Goal: Transaction & Acquisition: Obtain resource

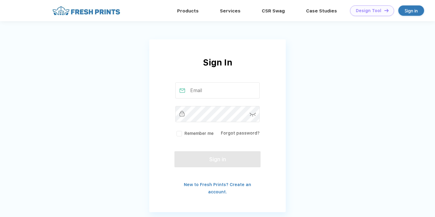
click at [370, 12] on div "Design Tool" at bounding box center [368, 10] width 25 height 5
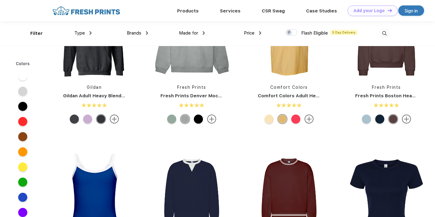
scroll to position [17, 0]
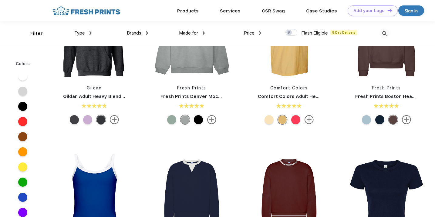
click at [280, 94] on link "Comfort Colors Adult Heavyweight T-Shirt" at bounding box center [307, 96] width 99 height 5
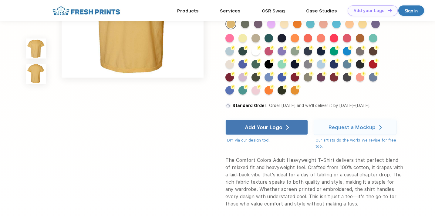
scroll to position [245, 0]
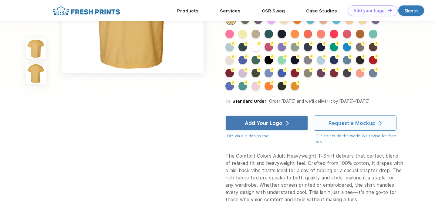
click at [349, 126] on div "Request a Mockup" at bounding box center [354, 123] width 53 height 15
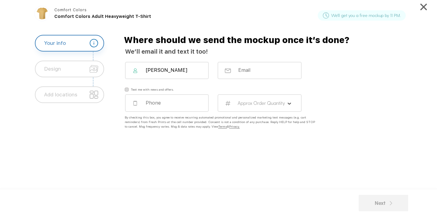
type input "[PERSON_NAME]"
click at [237, 72] on div at bounding box center [259, 70] width 84 height 17
type input "[EMAIL_ADDRESS][DOMAIN_NAME]"
type input "5408469162"
click at [253, 102] on label "Approx Order Quantity" at bounding box center [261, 103] width 48 height 6
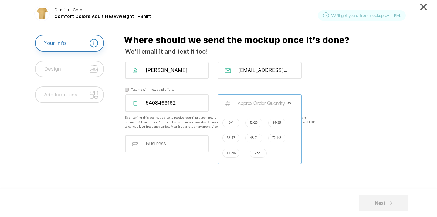
click at [233, 154] on label "144-287" at bounding box center [230, 152] width 11 height 5
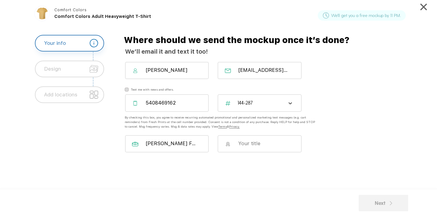
type input "[PERSON_NAME] Farm Market"
click at [247, 144] on input at bounding box center [263, 143] width 52 height 6
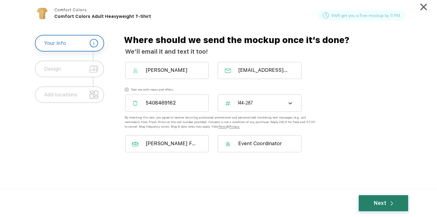
type input "Event Coordinator"
click at [380, 203] on div "Next" at bounding box center [382, 203] width 19 height 8
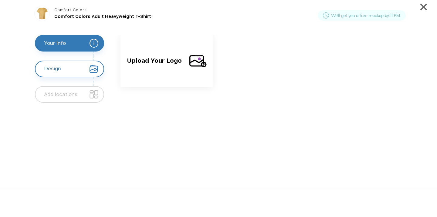
click at [95, 71] on img at bounding box center [93, 69] width 9 height 9
click at [175, 66] on span "Upload Your Logo" at bounding box center [155, 66] width 57 height 20
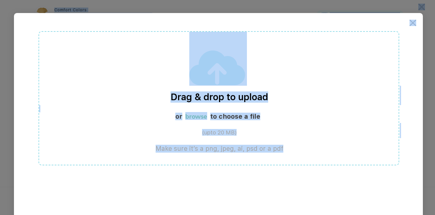
click at [175, 66] on div "Drag & drop to upload or browse to choose a file (upto 20 MB) Make sure it’s a …" at bounding box center [219, 98] width 360 height 134
click at [414, 22] on img at bounding box center [412, 23] width 7 height 7
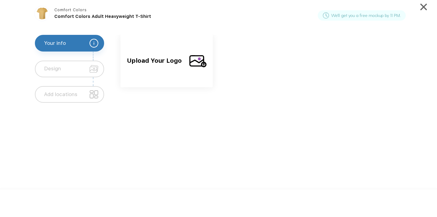
click at [80, 69] on div "Design" at bounding box center [69, 69] width 69 height 17
click at [70, 95] on div "Add locations" at bounding box center [60, 94] width 33 height 15
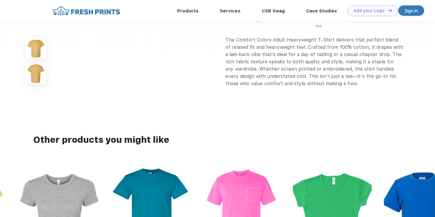
scroll to position [213, 0]
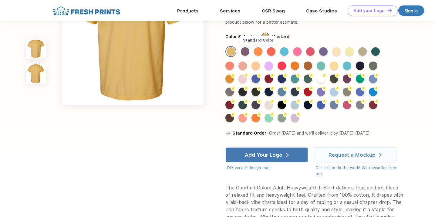
click at [259, 56] on div "Standard Color" at bounding box center [258, 51] width 8 height 8
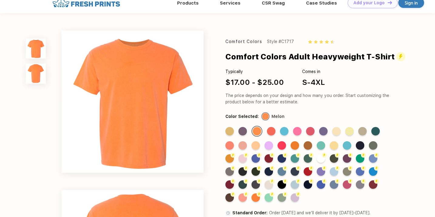
scroll to position [0, 0]
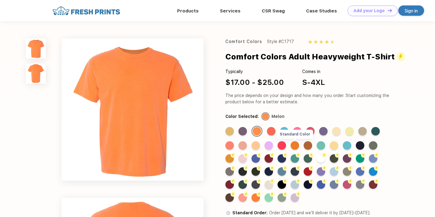
click at [294, 145] on div "Standard Color" at bounding box center [294, 145] width 8 height 8
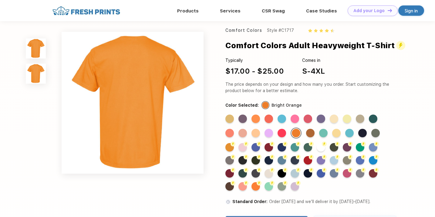
scroll to position [145, 0]
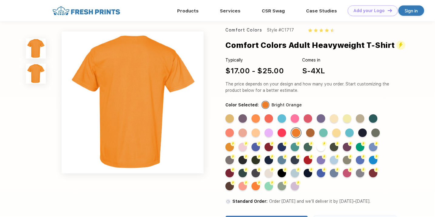
click at [249, 137] on div "Standard Color Standard Color Standard Color Standard Color Standard Color Stan…" at bounding box center [309, 154] width 169 height 81
click at [245, 137] on div "Standard Color" at bounding box center [242, 133] width 8 height 8
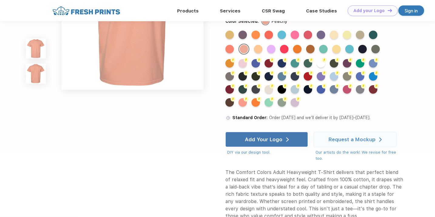
scroll to position [271, 0]
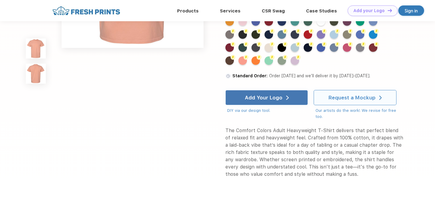
click at [363, 101] on div "Request a Mockup" at bounding box center [351, 98] width 47 height 6
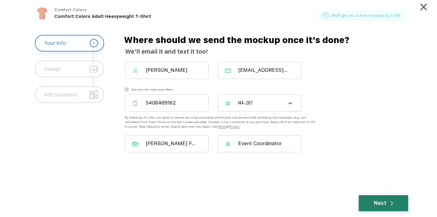
click at [383, 197] on div "Next" at bounding box center [382, 203] width 49 height 16
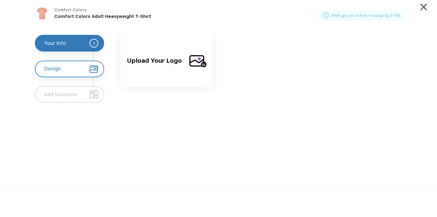
click at [143, 65] on span "Upload Your Logo" at bounding box center [155, 66] width 57 height 20
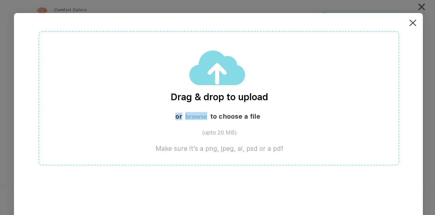
click at [284, 115] on div "or browse to choose a file" at bounding box center [219, 117] width 360 height 11
click at [203, 116] on label "browse" at bounding box center [196, 116] width 22 height 8
click at [413, 26] on img at bounding box center [412, 23] width 7 height 7
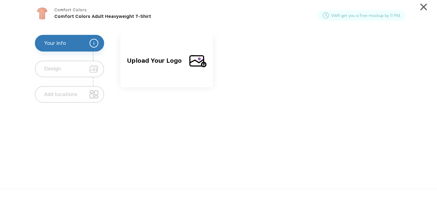
click at [133, 70] on span "Upload Your Logo" at bounding box center [155, 66] width 57 height 20
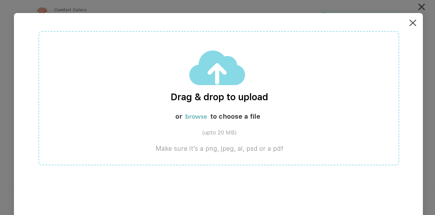
click at [191, 119] on label "browse" at bounding box center [196, 116] width 22 height 8
click at [203, 115] on label "browse" at bounding box center [196, 116] width 22 height 8
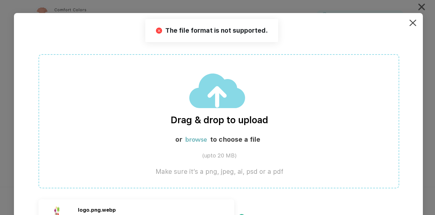
click at [194, 139] on label "browse" at bounding box center [196, 140] width 22 height 8
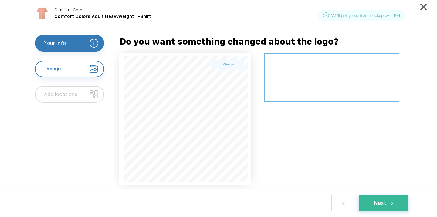
click at [297, 60] on textarea at bounding box center [331, 77] width 135 height 49
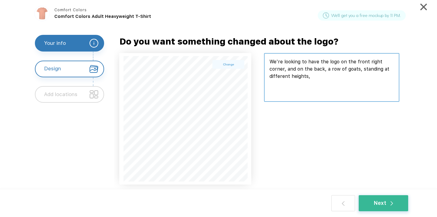
click at [317, 81] on textarea at bounding box center [331, 77] width 135 height 49
click at [392, 77] on textarea at bounding box center [331, 77] width 135 height 49
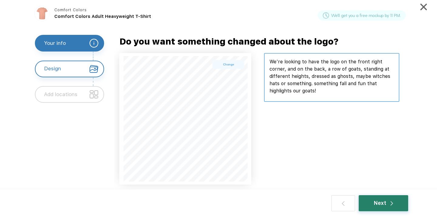
type textarea "We're looking to have the logo on the front right corner, and on the back, a ro…"
click at [388, 202] on div "Next" at bounding box center [382, 203] width 19 height 8
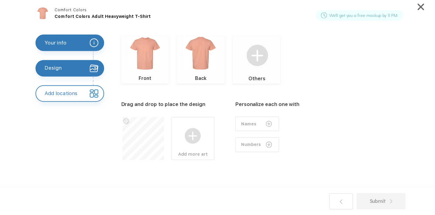
scroll to position [26, 0]
click at [196, 132] on img at bounding box center [193, 137] width 16 height 16
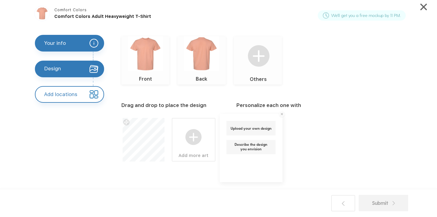
click at [247, 152] on div "Describe the design you envision" at bounding box center [250, 147] width 49 height 14
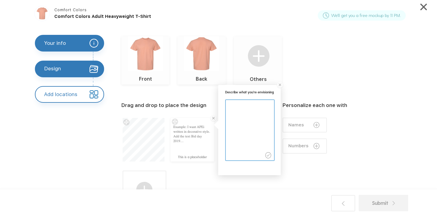
click at [244, 118] on textarea at bounding box center [250, 127] width 48 height 54
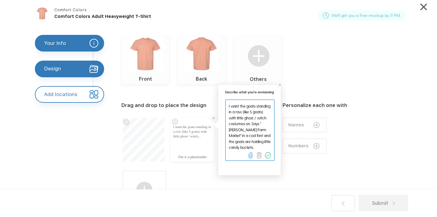
click at [249, 153] on img at bounding box center [250, 155] width 6 height 6
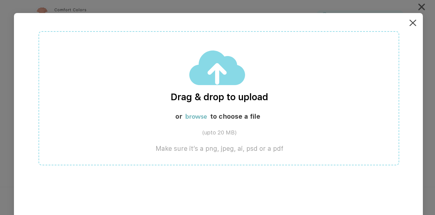
click at [199, 116] on label "browse" at bounding box center [196, 116] width 22 height 8
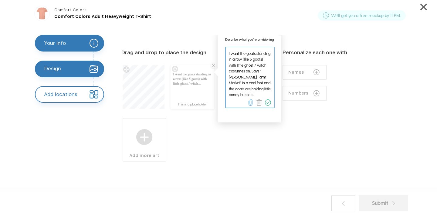
scroll to position [79, 0]
click at [352, 156] on div "Drag and drop to place the design This is a placeholder Describe what you're en…" at bounding box center [268, 118] width 294 height 172
click at [260, 59] on textarea at bounding box center [250, 74] width 48 height 54
click at [239, 72] on textarea at bounding box center [250, 74] width 48 height 54
type textarea "I want the goats standing in a row (we have like 8 but like 5 goats for the shi…"
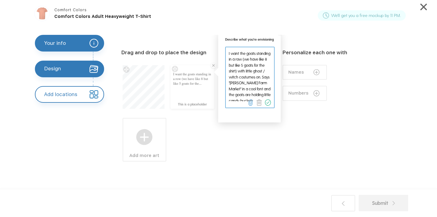
click at [304, 119] on div "Personalize each one with Names Numbers" at bounding box center [314, 126] width 65 height 155
click at [257, 132] on div "This is a placeholder Describe what you're envisioning Add more art" at bounding box center [194, 109] width 146 height 106
click at [346, 129] on div "Personalize each one with Names Numbers" at bounding box center [314, 126] width 65 height 155
click at [268, 102] on img at bounding box center [268, 102] width 6 height 6
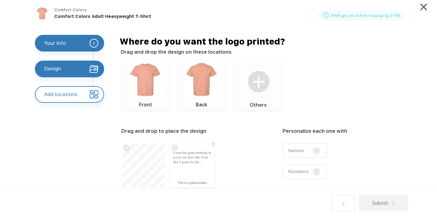
scroll to position [0, 0]
click at [296, 153] on label "Names" at bounding box center [296, 150] width 16 height 6
click at [260, 144] on img at bounding box center [260, 143] width 7 height 7
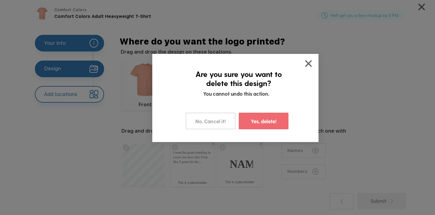
click at [263, 124] on label "Yes, delete!" at bounding box center [264, 121] width 26 height 7
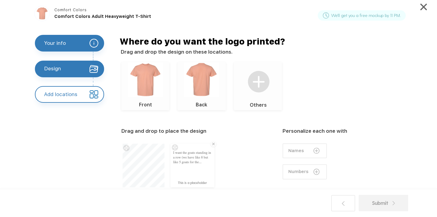
click at [203, 91] on img at bounding box center [201, 79] width 35 height 35
click at [366, 106] on div "Front Back Others" at bounding box center [265, 86] width 289 height 48
click at [387, 206] on div "Submit" at bounding box center [383, 203] width 23 height 8
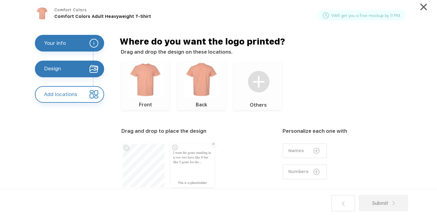
click at [390, 202] on div "Submit" at bounding box center [383, 203] width 23 height 8
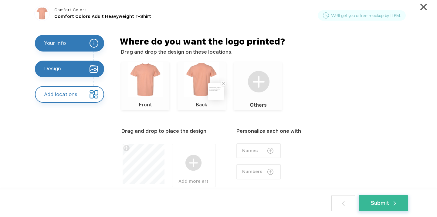
scroll to position [13, 0]
click at [143, 162] on div at bounding box center [143, 157] width 42 height 54
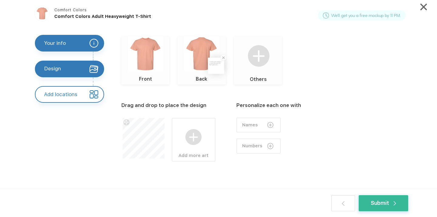
scroll to position [26, 0]
click at [143, 152] on div at bounding box center [143, 132] width 42 height 54
click at [203, 136] on div at bounding box center [193, 132] width 42 height 27
click at [244, 145] on label "Describe the design you envision" at bounding box center [250, 145] width 39 height 7
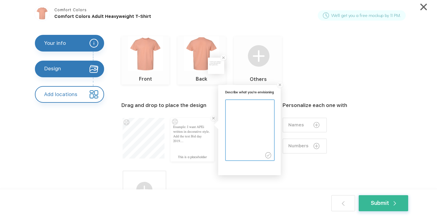
click at [238, 122] on textarea at bounding box center [250, 127] width 48 height 54
type textarea "pls put logo on front right corner!"
click at [238, 203] on div "Submit" at bounding box center [218, 203] width 437 height 28
click at [212, 172] on div "This is a placeholder Describe what you're envisioning Add more art" at bounding box center [194, 162] width 146 height 106
click at [266, 156] on img at bounding box center [268, 155] width 6 height 6
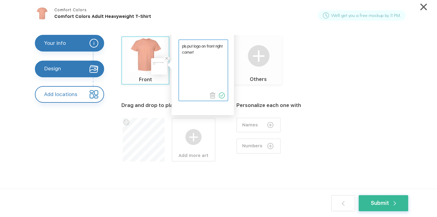
click at [226, 155] on div "Drag and drop to place the design Add more art Personalize each one with Names …" at bounding box center [268, 144] width 294 height 119
click at [370, 208] on div "Submit" at bounding box center [382, 203] width 49 height 16
